Goal: Task Accomplishment & Management: Manage account settings

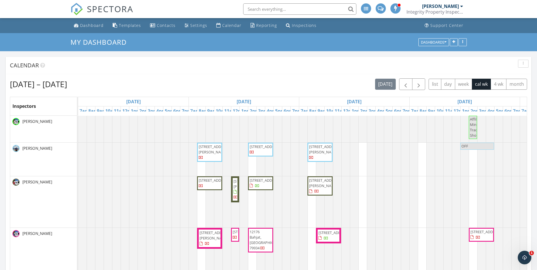
scroll to position [524, 546]
drag, startPoint x: 379, startPoint y: 142, endPoint x: 373, endPoint y: 153, distance: 12.4
click at [373, 153] on span "[STREET_ADDRESS][PERSON_NAME]" at bounding box center [376, 149] width 32 height 10
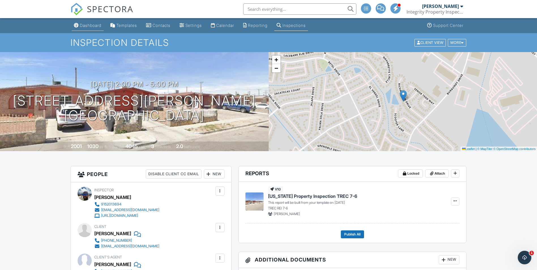
click at [95, 25] on div "Dashboard" at bounding box center [91, 25] width 22 height 5
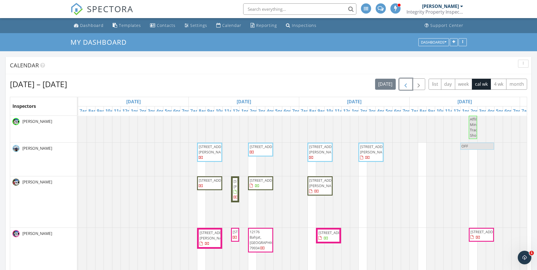
click at [408, 84] on span "button" at bounding box center [406, 84] width 7 height 7
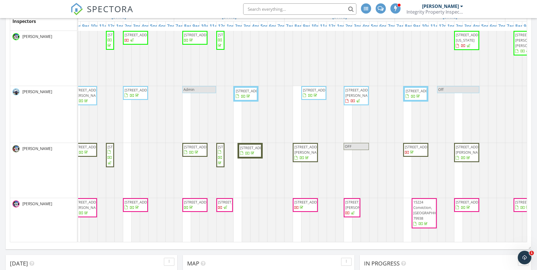
scroll to position [28, 0]
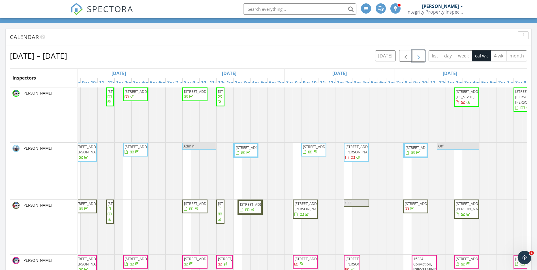
click at [419, 57] on span "button" at bounding box center [419, 56] width 7 height 7
